Goal: Use online tool/utility: Utilize a website feature to perform a specific function

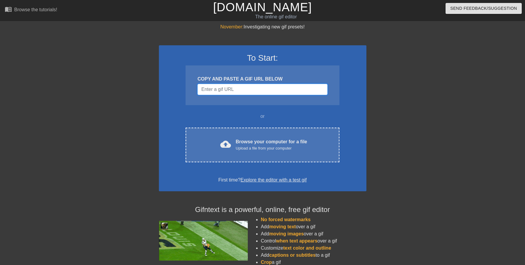
click at [246, 93] on input "Username" at bounding box center [262, 89] width 130 height 11
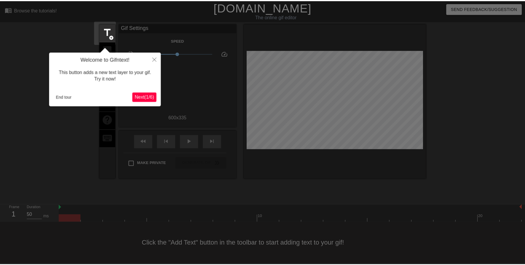
scroll to position [3, 0]
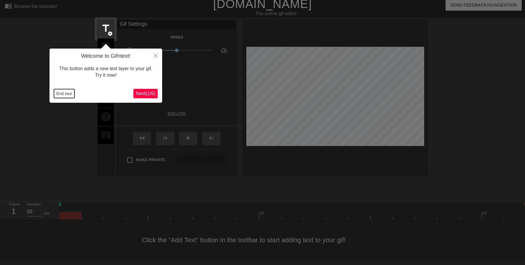
click at [63, 91] on button "End tour" at bounding box center [64, 93] width 20 height 9
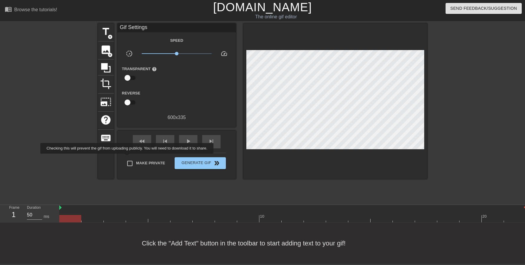
click at [128, 159] on input "Make Private" at bounding box center [130, 163] width 12 height 12
checkbox input "true"
click at [106, 83] on span "crop" at bounding box center [105, 83] width 11 height 11
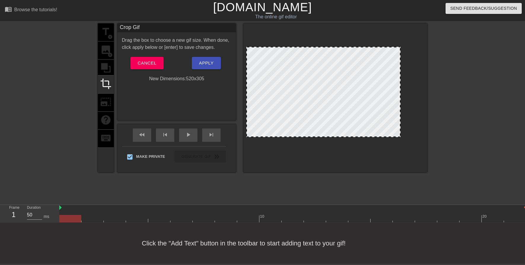
drag, startPoint x: 422, startPoint y: 142, endPoint x: 398, endPoint y: 133, distance: 26.1
click at [398, 134] on div at bounding box center [400, 137] width 6 height 6
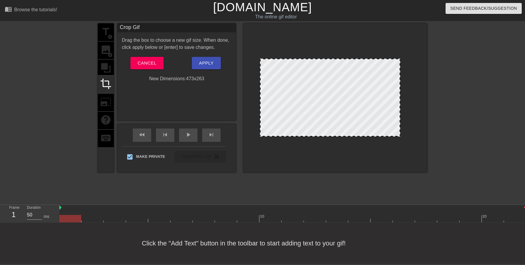
drag, startPoint x: 247, startPoint y: 46, endPoint x: 261, endPoint y: 58, distance: 18.1
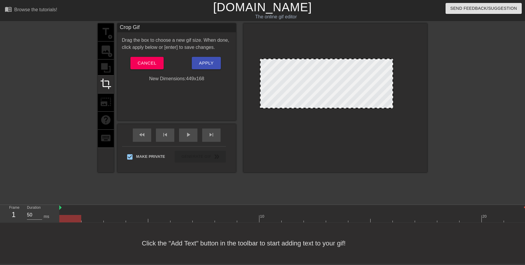
drag, startPoint x: 399, startPoint y: 133, endPoint x: 392, endPoint y: 104, distance: 29.3
click at [392, 105] on div at bounding box center [393, 108] width 6 height 6
drag, startPoint x: 261, startPoint y: 82, endPoint x: 284, endPoint y: 82, distance: 22.5
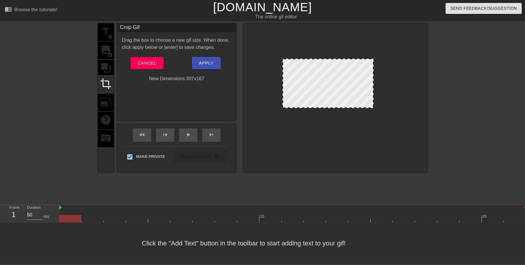
drag, startPoint x: 393, startPoint y: 80, endPoint x: 374, endPoint y: 81, distance: 19.9
click at [374, 81] on div at bounding box center [372, 83] width 3 height 48
click at [191, 135] on div "play_arrow" at bounding box center [188, 135] width 18 height 13
click at [191, 135] on span "pause" at bounding box center [188, 134] width 7 height 7
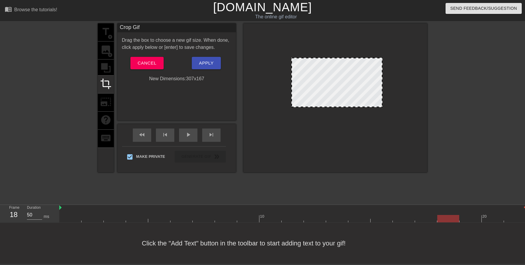
drag, startPoint x: 304, startPoint y: 78, endPoint x: 312, endPoint y: 77, distance: 7.8
click at [312, 77] on div at bounding box center [336, 83] width 91 height 50
click at [313, 77] on div at bounding box center [338, 83] width 91 height 50
click at [187, 131] on span "play_arrow" at bounding box center [188, 134] width 7 height 7
click at [187, 131] on span "pause" at bounding box center [188, 134] width 7 height 7
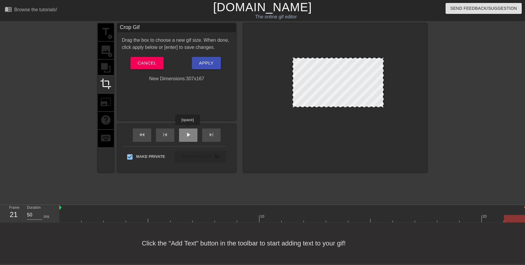
click at [187, 131] on span "play_arrow" at bounding box center [188, 134] width 7 height 7
click at [187, 131] on span "pause" at bounding box center [188, 134] width 7 height 7
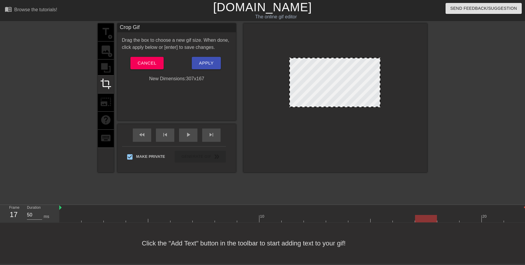
drag, startPoint x: 355, startPoint y: 76, endPoint x: 352, endPoint y: 76, distance: 3.6
click at [352, 76] on div at bounding box center [334, 83] width 91 height 50
click at [186, 135] on div "play_arrow" at bounding box center [188, 135] width 18 height 13
click at [186, 135] on div "pause" at bounding box center [188, 135] width 18 height 13
click at [186, 135] on div "play_arrow" at bounding box center [188, 135] width 18 height 13
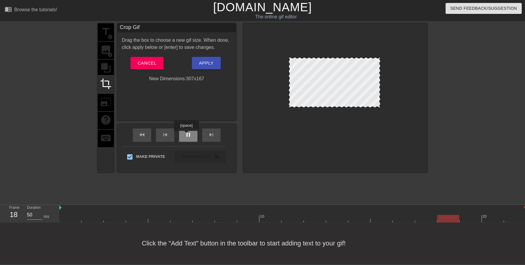
click at [186, 135] on div "pause" at bounding box center [188, 135] width 18 height 13
click at [203, 60] on span "Apply" at bounding box center [206, 63] width 15 height 8
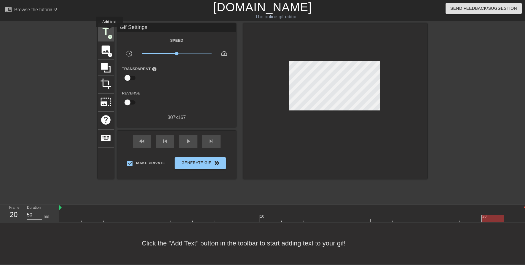
click at [109, 34] on span "add_circle" at bounding box center [110, 36] width 5 height 5
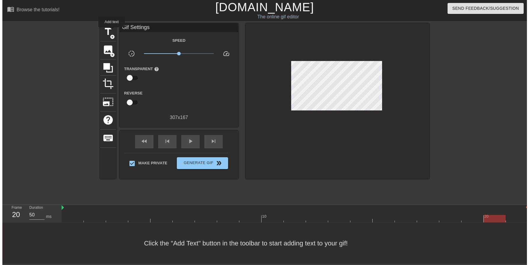
scroll to position [0, 0]
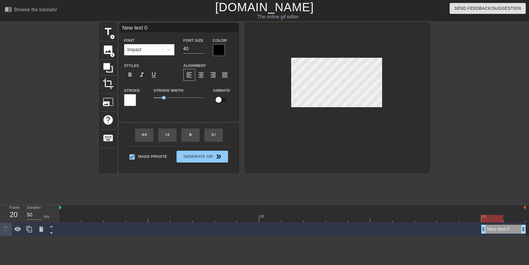
drag, startPoint x: 164, startPoint y: 24, endPoint x: 133, endPoint y: 30, distance: 32.4
click at [164, 24] on input "New text 0" at bounding box center [179, 27] width 119 height 9
click at [106, 32] on span "title" at bounding box center [108, 31] width 11 height 11
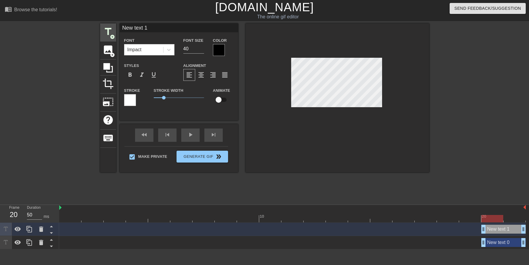
drag, startPoint x: 159, startPoint y: 30, endPoint x: 109, endPoint y: 27, distance: 49.9
click at [111, 27] on div "title add_circle image add_circle crop photo_size_select_large help keyboard Ne…" at bounding box center [264, 97] width 329 height 149
paste input "SymphonyZ"
type input "SymphonyZ"
click at [176, 240] on div "New text 0 drag_handle drag_handle" at bounding box center [292, 242] width 467 height 9
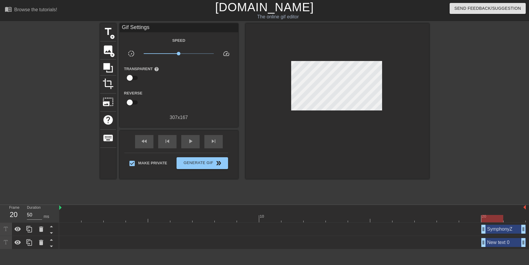
click at [498, 244] on div "New text 0 drag_handle drag_handle" at bounding box center [504, 242] width 44 height 9
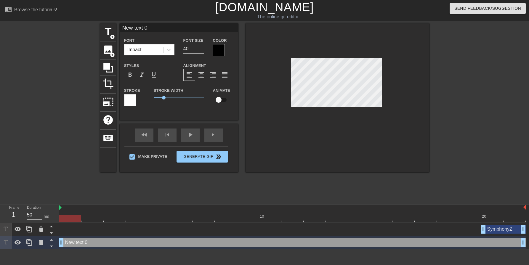
drag, startPoint x: 484, startPoint y: 246, endPoint x: 156, endPoint y: 216, distance: 329.2
click at [48, 225] on div "Frame 1 Duration 50 ms 10 20 SymphonyZ drag_handle drag_handle New text 0 drag_…" at bounding box center [264, 227] width 529 height 44
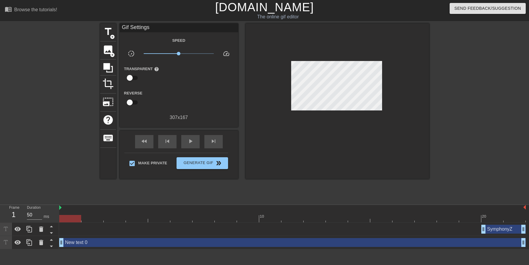
drag, startPoint x: 481, startPoint y: 226, endPoint x: 305, endPoint y: 217, distance: 176.3
click at [305, 217] on div "10 20 SymphonyZ drag_handle drag_handle New text 0 drag_handle drag_handle" at bounding box center [294, 227] width 470 height 44
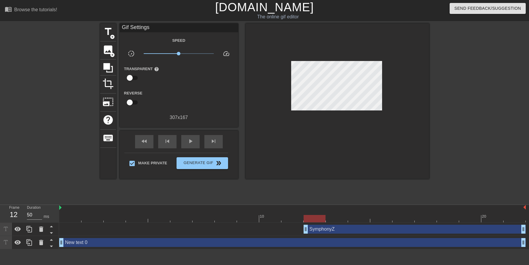
drag, startPoint x: 486, startPoint y: 230, endPoint x: 299, endPoint y: 220, distance: 187.6
click at [299, 220] on div "10 20 SymphonyZ drag_handle drag_handle New text 0 drag_handle drag_handle" at bounding box center [294, 227] width 470 height 44
click at [149, 240] on div "New text 0 drag_handle drag_handle" at bounding box center [292, 242] width 467 height 9
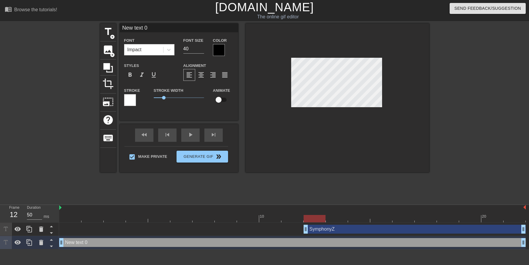
drag, startPoint x: 159, startPoint y: 28, endPoint x: 101, endPoint y: 21, distance: 58.5
click at [93, 23] on div "menu_book Browse the tutorials! [DOMAIN_NAME] The online gif editor Send Feedba…" at bounding box center [264, 125] width 529 height 250
type input "SymphonyZ"
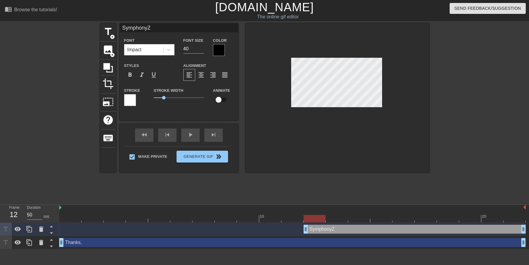
click at [457, 101] on div at bounding box center [481, 112] width 89 height 178
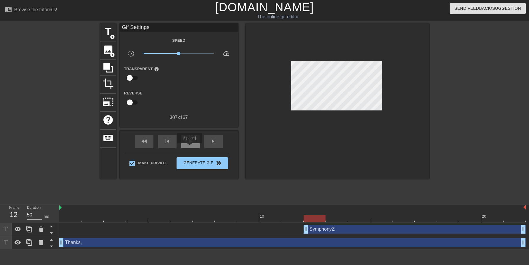
click at [189, 148] on div "play_arrow" at bounding box center [190, 141] width 18 height 13
click at [190, 146] on div "pause" at bounding box center [190, 141] width 18 height 13
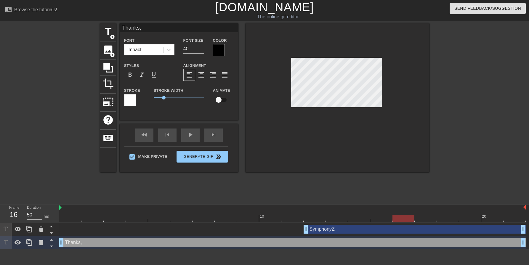
type input "SymphonyZ"
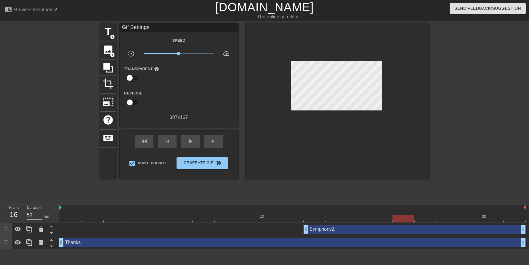
click at [475, 108] on div at bounding box center [481, 112] width 89 height 178
click at [190, 142] on span "play_arrow" at bounding box center [190, 141] width 7 height 7
click at [190, 142] on span "pause" at bounding box center [190, 141] width 7 height 7
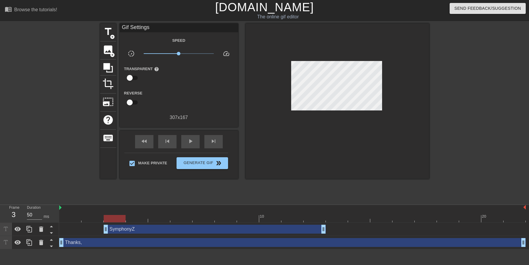
drag, startPoint x: 382, startPoint y: 229, endPoint x: 183, endPoint y: 230, distance: 199.2
click at [183, 230] on div "SymphonyZ drag_handle drag_handle" at bounding box center [215, 229] width 222 height 9
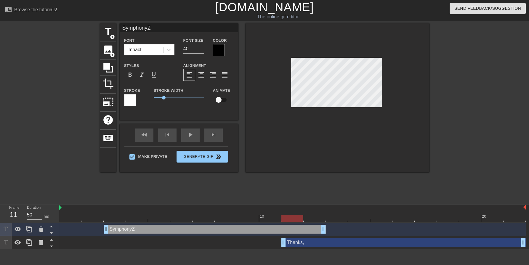
drag, startPoint x: 64, startPoint y: 245, endPoint x: 296, endPoint y: 247, distance: 231.8
click at [74, 212] on div at bounding box center [70, 214] width 22 height 7
click at [192, 134] on div "fast_rewind skip_previous play_arrow skip_next" at bounding box center [179, 135] width 97 height 22
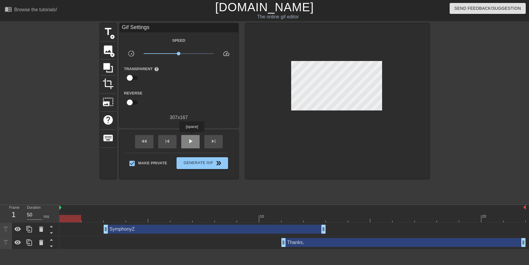
click at [192, 136] on div "play_arrow" at bounding box center [190, 141] width 18 height 13
click at [194, 135] on div "pause" at bounding box center [190, 141] width 18 height 13
click at [301, 243] on div "Thanks, drag_handle drag_handle" at bounding box center [404, 242] width 245 height 9
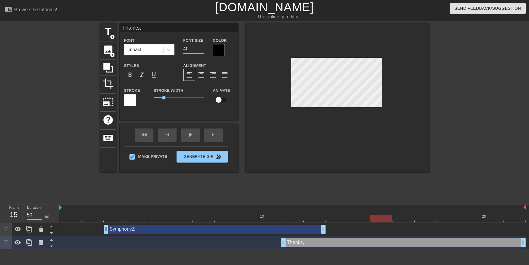
drag, startPoint x: 125, startPoint y: 27, endPoint x: 119, endPoint y: 27, distance: 5.6
click at [120, 27] on input "Thanks," at bounding box center [179, 27] width 119 height 9
drag, startPoint x: 144, startPoint y: 30, endPoint x: 139, endPoint y: 29, distance: 5.1
click at [139, 30] on input "thanks," at bounding box center [179, 27] width 119 height 9
type input "thanks!"
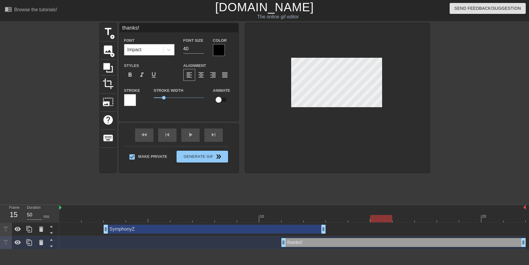
click at [262, 159] on div at bounding box center [338, 97] width 184 height 149
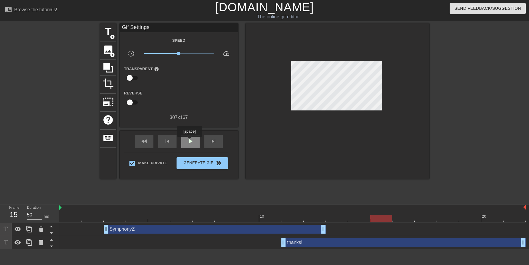
click at [188, 141] on span "play_arrow" at bounding box center [190, 141] width 7 height 7
click at [188, 141] on span "pause" at bounding box center [190, 141] width 7 height 7
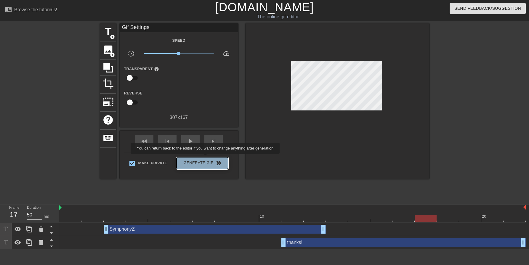
click at [206, 158] on button "Generate Gif double_arrow" at bounding box center [202, 163] width 51 height 12
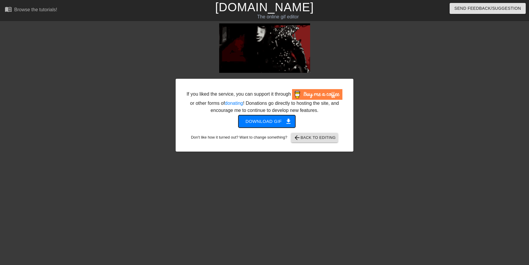
click at [266, 120] on span "Download gif get_app" at bounding box center [267, 122] width 43 height 8
